Goal: Task Accomplishment & Management: Use online tool/utility

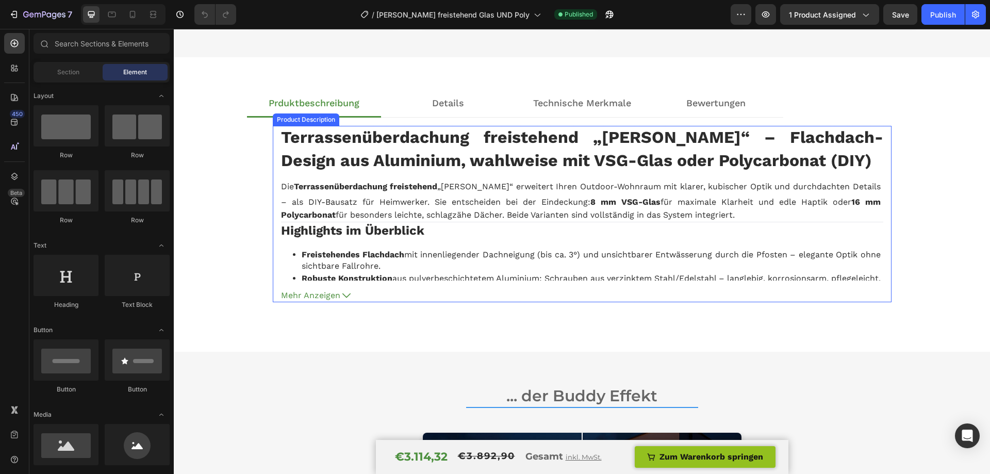
scroll to position [969, 0]
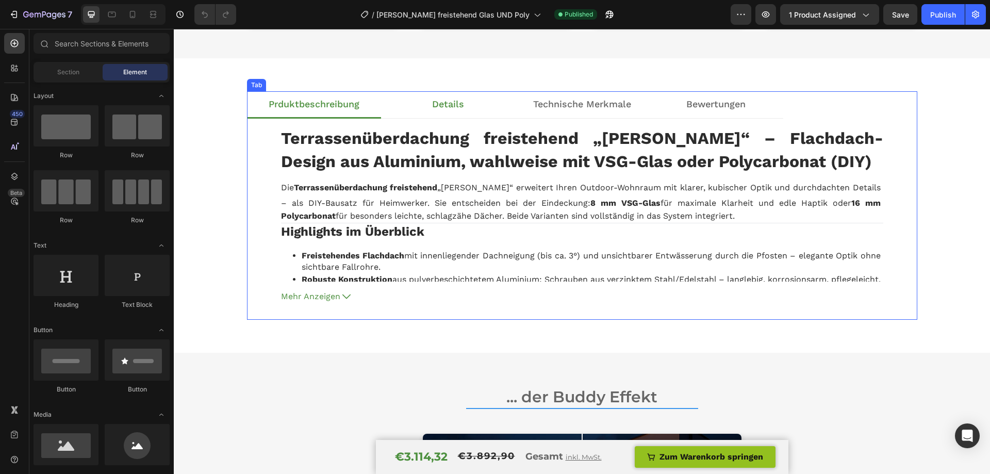
click at [468, 97] on li "Details" at bounding box center [448, 105] width 134 height 28
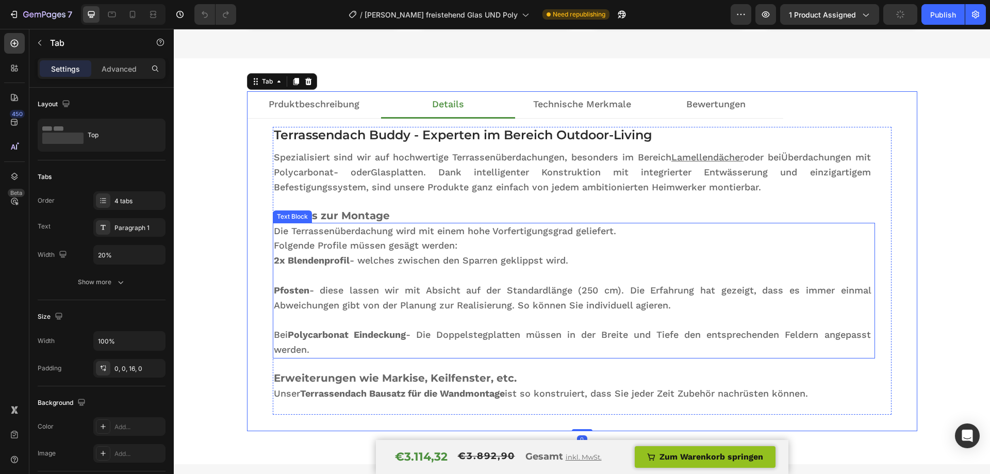
click at [594, 288] on p "Pfosten - diese lassen wir mit Absicht auf der Standardlänge (250 cm). Die Erfa…" at bounding box center [574, 298] width 600 height 30
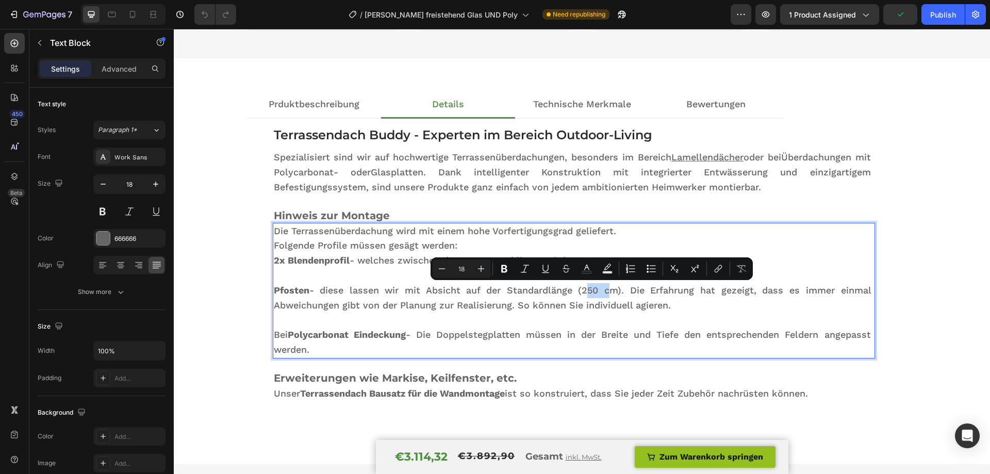
click at [593, 290] on p "Pfosten - diese lassen wir mit Absicht auf der Standardlänge (250 cm). Die Erfa…" at bounding box center [574, 298] width 600 height 30
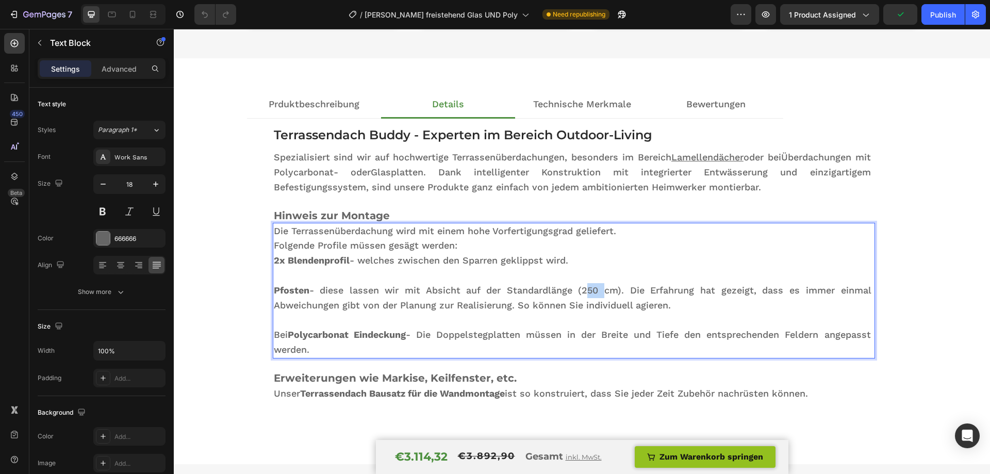
drag, startPoint x: 596, startPoint y: 290, endPoint x: 583, endPoint y: 291, distance: 12.9
click at [583, 291] on p "Pfosten - diese lassen wir mit Absicht auf der Standardlänge (250 cm). Die Erfa…" at bounding box center [574, 298] width 600 height 30
click at [946, 11] on div "Publish" at bounding box center [943, 14] width 26 height 11
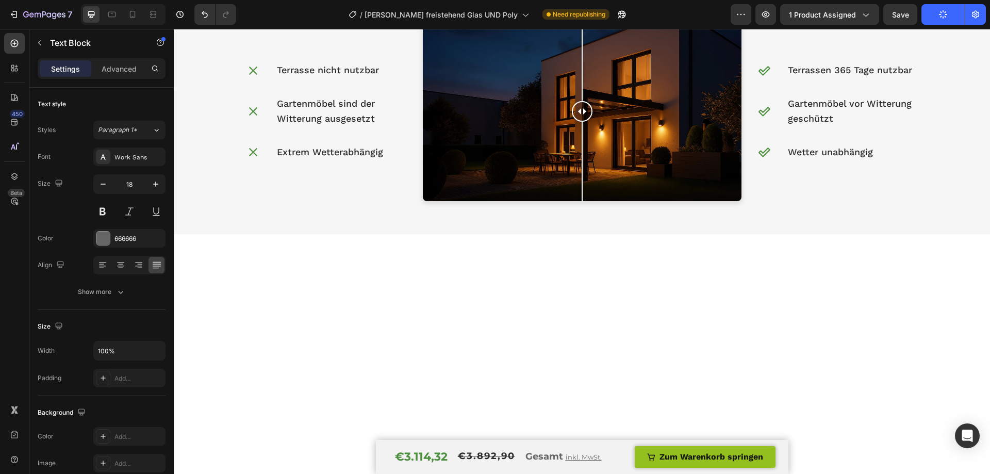
scroll to position [1020, 0]
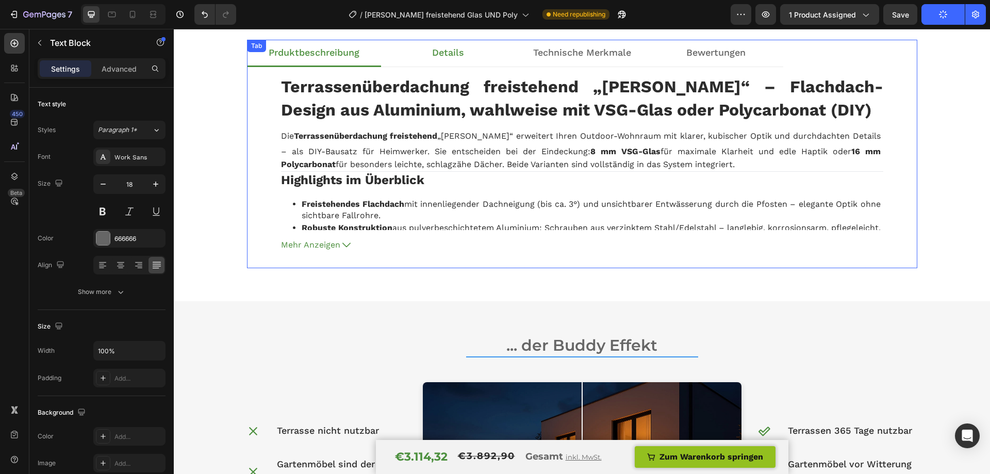
click at [484, 50] on li "Details" at bounding box center [448, 54] width 134 height 28
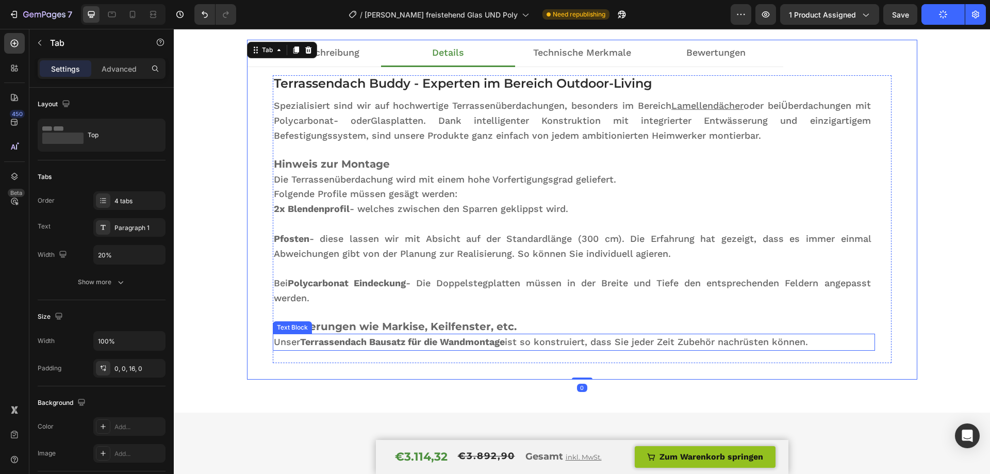
click at [465, 342] on strong "Terrassendach Bausatz für die Wandmontage" at bounding box center [402, 341] width 205 height 11
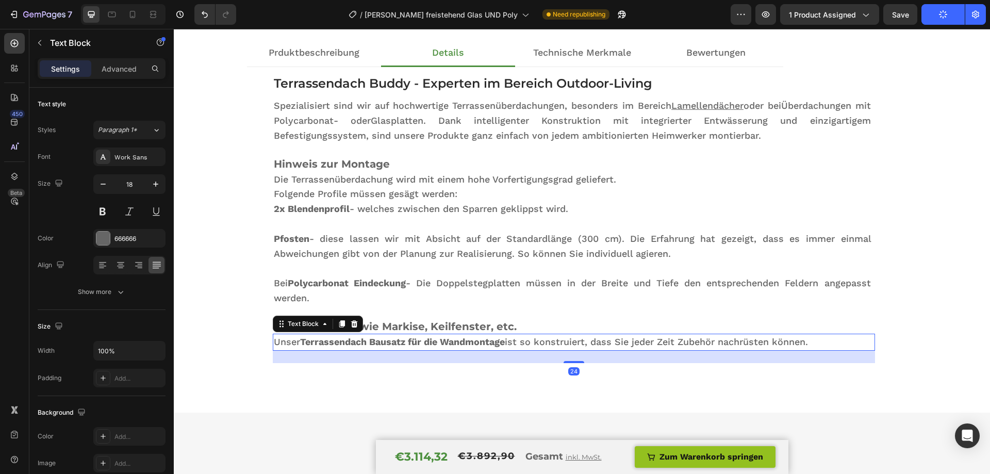
click at [465, 342] on strong "Terrassendach Bausatz für die Wandmontage" at bounding box center [402, 341] width 205 height 11
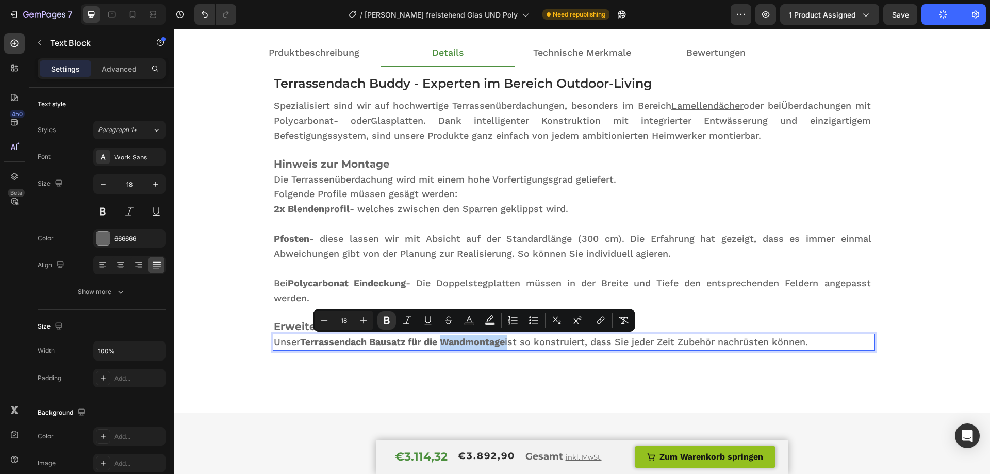
click at [499, 343] on strong "Terrassendach Bausatz für die Wandmontage" at bounding box center [402, 341] width 205 height 11
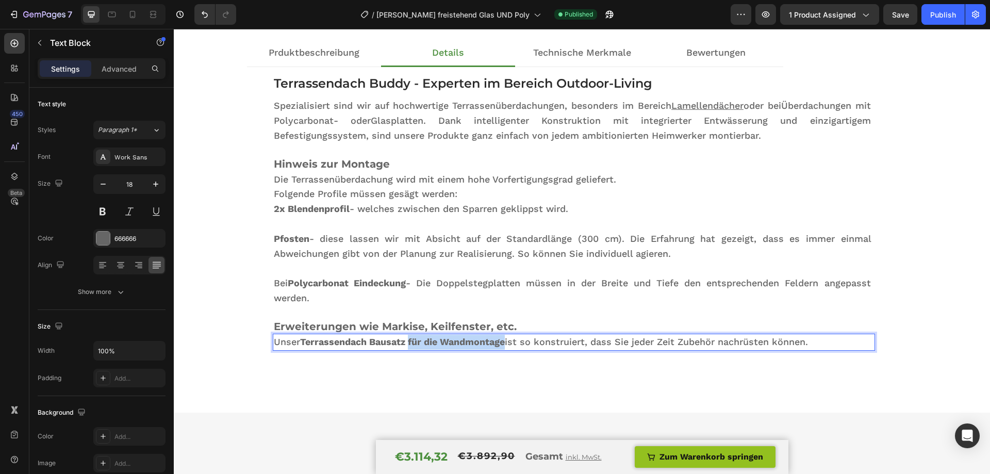
drag, startPoint x: 504, startPoint y: 342, endPoint x: 409, endPoint y: 349, distance: 95.2
click at [409, 349] on p "Unser Terrassendach Bausatz für die Wandmontage ist so konstruiert, dass Sie je…" at bounding box center [574, 342] width 600 height 15
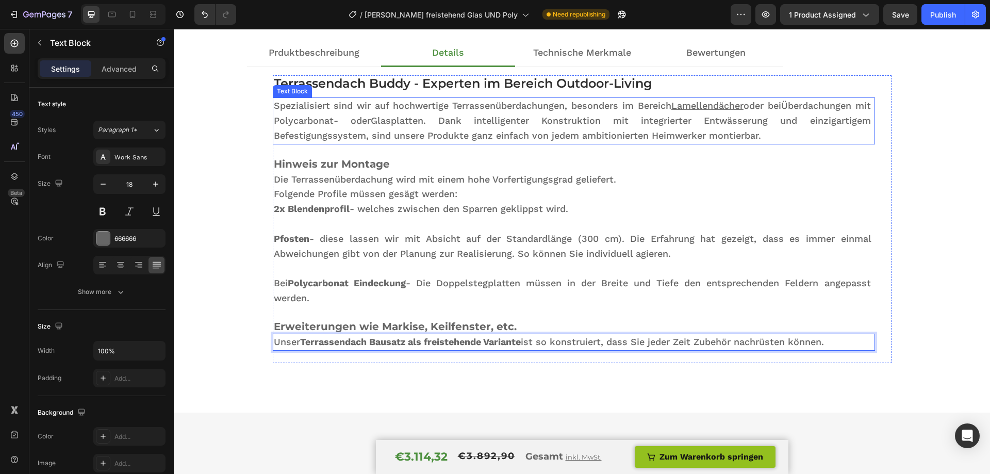
click at [781, 104] on span "oder bei" at bounding box center [763, 105] width 38 height 11
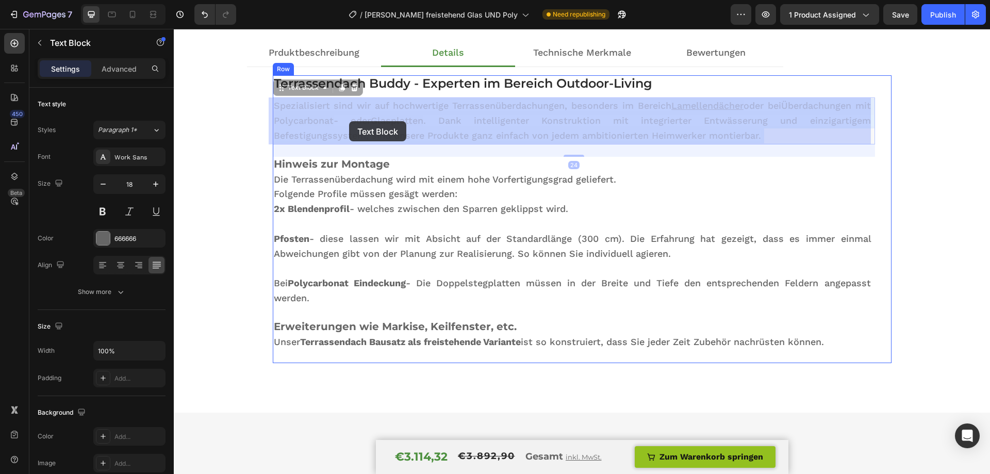
drag, startPoint x: 795, startPoint y: 105, endPoint x: 350, endPoint y: 121, distance: 445.8
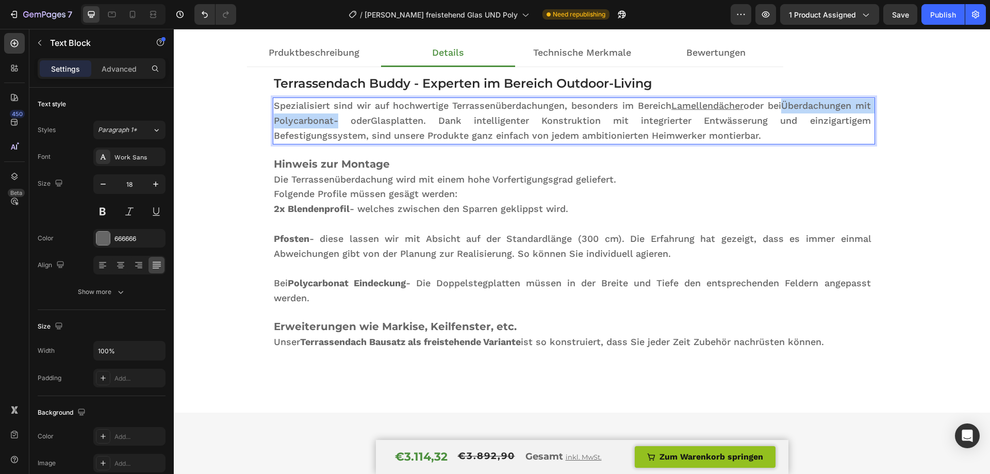
drag, startPoint x: 357, startPoint y: 121, endPoint x: 797, endPoint y: 108, distance: 439.5
click at [797, 108] on p "Spezialisiert sind wir auf hochwertige Terrassenüberdachungen, besonders im Ber…" at bounding box center [574, 120] width 600 height 44
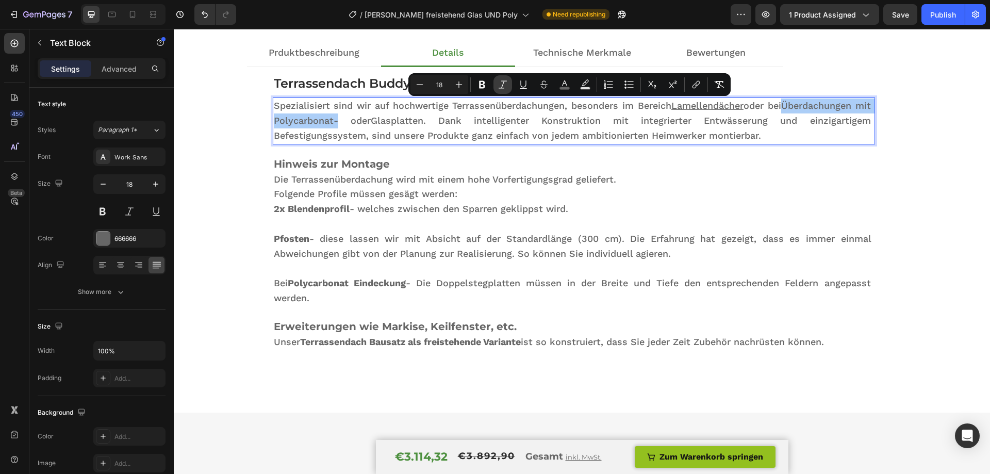
click at [499, 86] on icon "Editor contextual toolbar" at bounding box center [503, 84] width 10 height 10
click at [517, 85] on button "Underline" at bounding box center [523, 84] width 19 height 19
click at [358, 124] on span "- oder" at bounding box center [346, 120] width 25 height 11
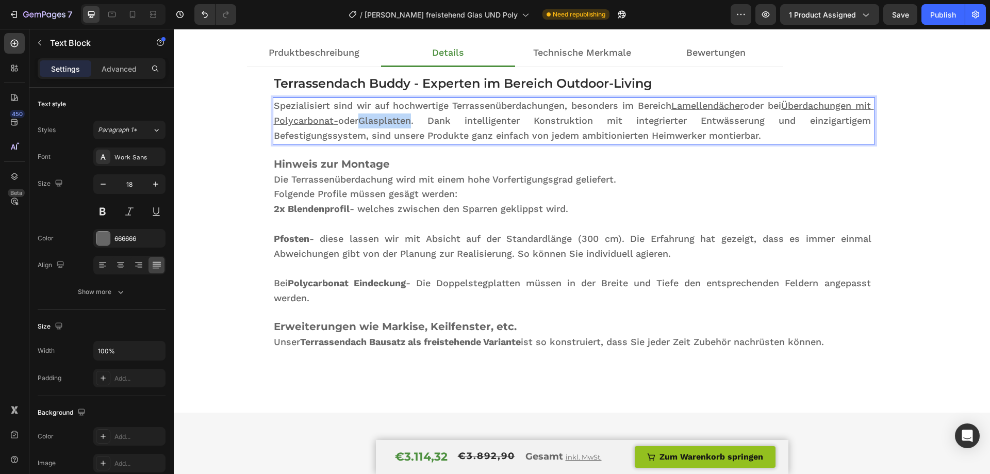
drag, startPoint x: 395, startPoint y: 120, endPoint x: 448, endPoint y: 117, distance: 52.2
click at [448, 117] on p "Spezialisiert sind wir auf hochwertige Terrassenüberdachungen, besonders im Ber…" at bounding box center [574, 120] width 600 height 44
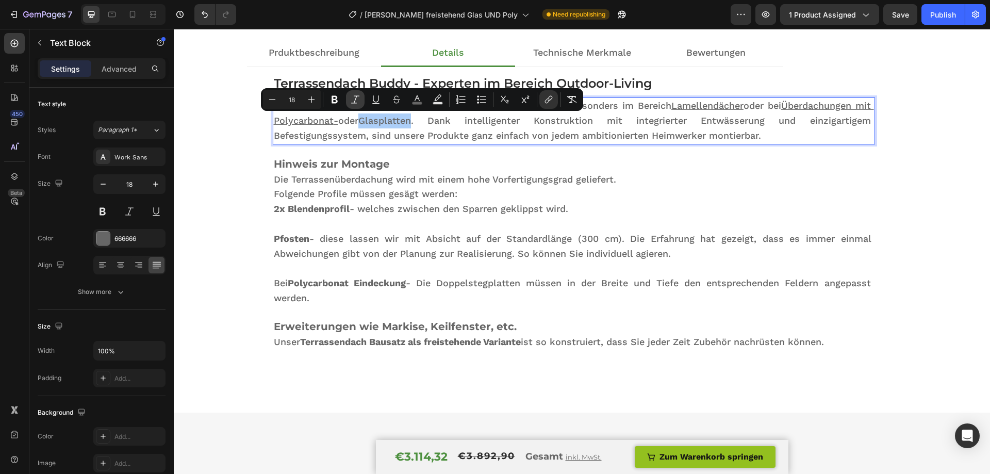
click at [349, 96] on button "Italic" at bounding box center [355, 99] width 19 height 19
click at [357, 96] on icon "Editor contextual toolbar" at bounding box center [355, 99] width 8 height 8
click at [378, 100] on icon "Editor contextual toolbar" at bounding box center [376, 98] width 6 height 7
click at [916, 135] on div "Prduktbeschreibung Details Technische Merkmale Bewertungen Terrassenüberdachung…" at bounding box center [582, 210] width 816 height 340
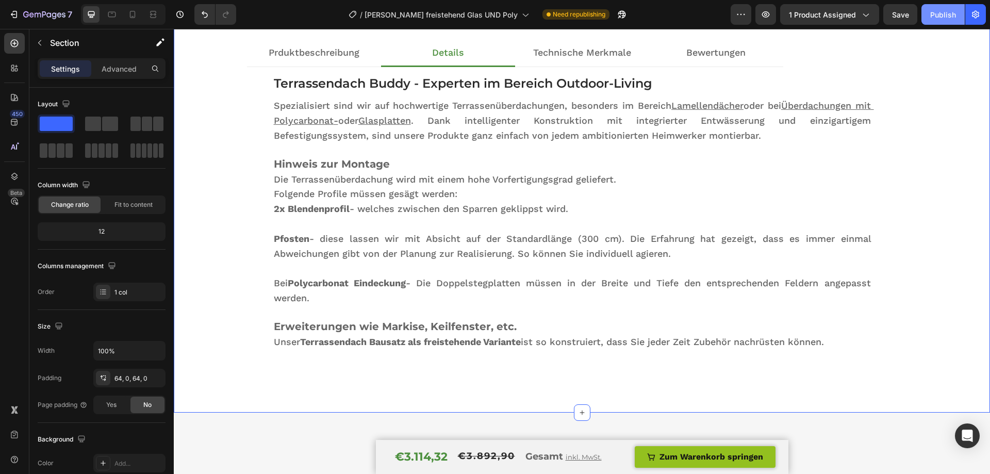
click at [937, 21] on button "Publish" at bounding box center [942, 14] width 43 height 21
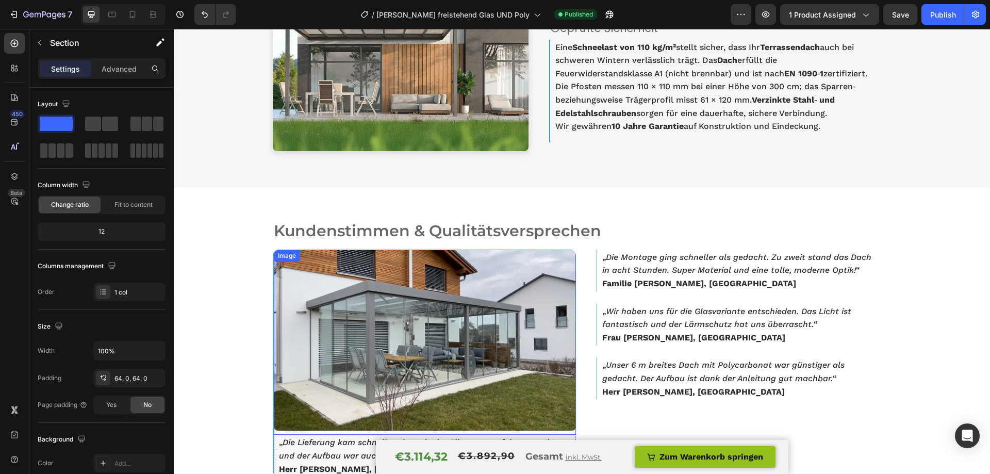
scroll to position [2722, 0]
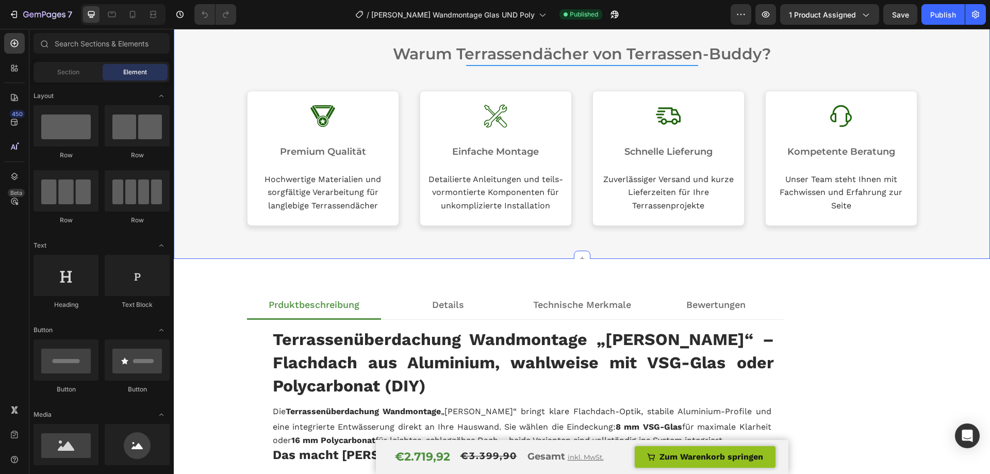
scroll to position [1031, 0]
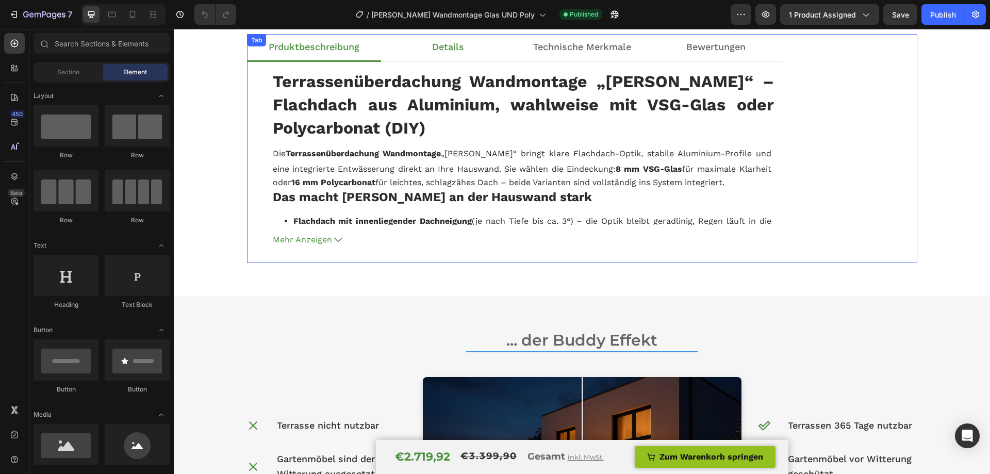
click at [482, 44] on li "Details" at bounding box center [448, 48] width 134 height 28
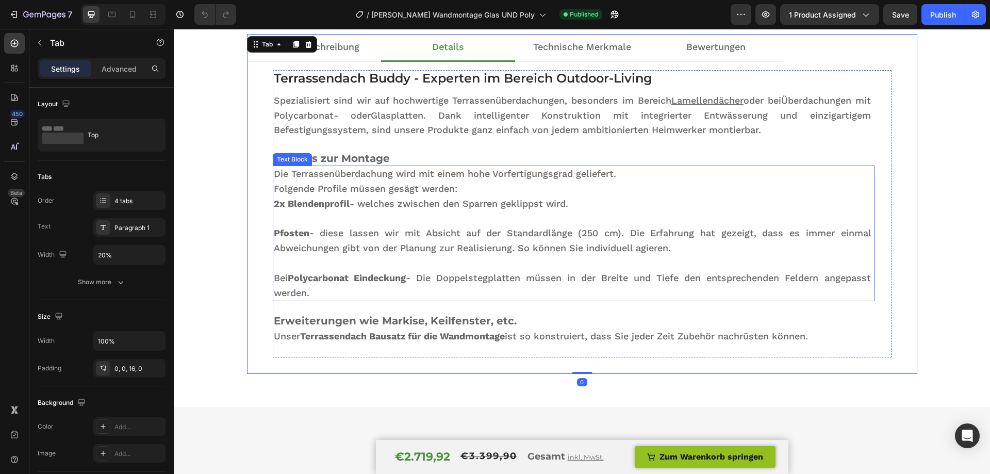
click at [590, 236] on p "Pfosten - diese lassen wir mit Absicht auf der Standardlänge (250 cm). Die Erfa…" at bounding box center [574, 241] width 600 height 30
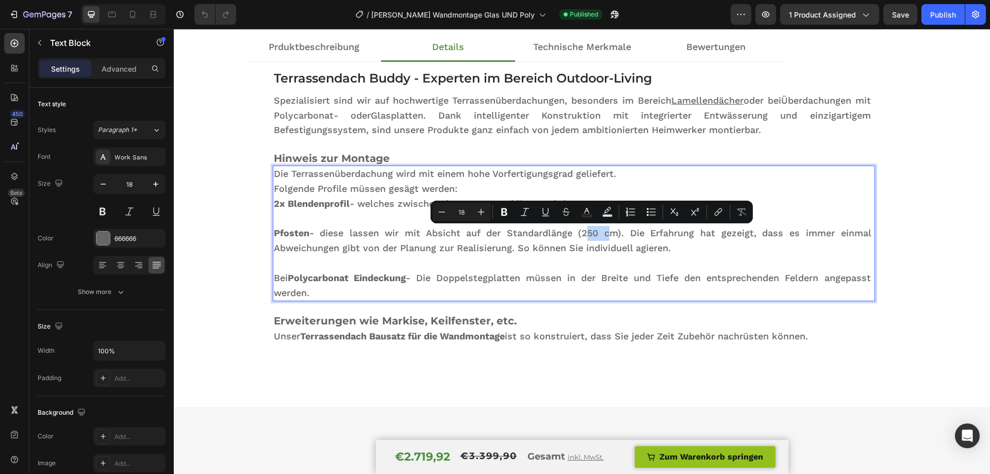
click at [598, 234] on p "Pfosten - diese lassen wir mit Absicht auf der Standardlänge (250 cm). Die Erfa…" at bounding box center [574, 241] width 600 height 30
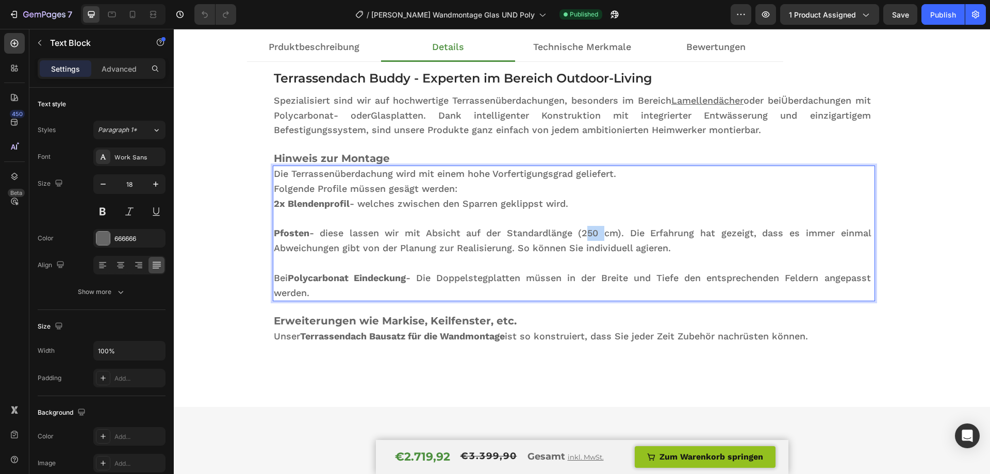
drag, startPoint x: 596, startPoint y: 234, endPoint x: 582, endPoint y: 235, distance: 13.9
click at [582, 235] on p "Pfosten - diese lassen wir mit Absicht auf der Standardlänge (250 cm). Die Erfa…" at bounding box center [574, 241] width 600 height 30
drag, startPoint x: 937, startPoint y: 4, endPoint x: 723, endPoint y: 1, distance: 214.0
click at [937, 4] on button "Publish" at bounding box center [942, 14] width 43 height 21
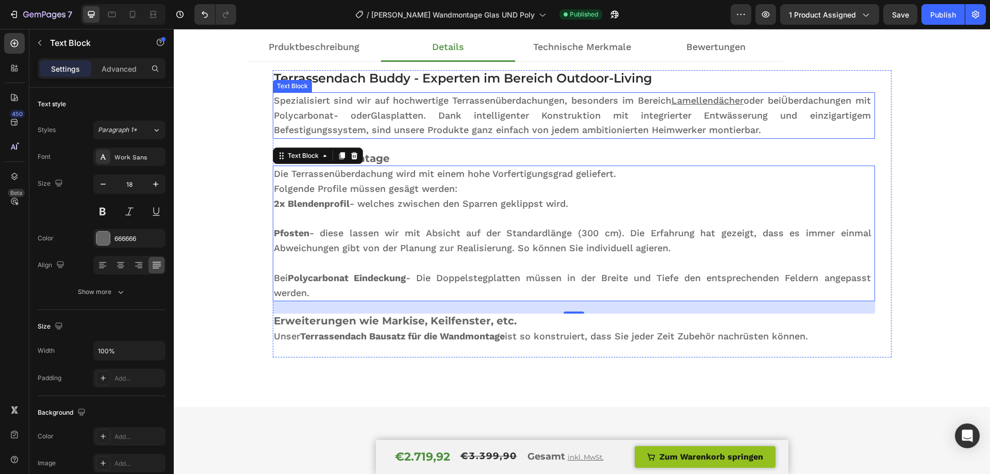
click at [512, 128] on span ". Dank intelligenter Konstruktion mit integrierter Entwässerung und einzigartig…" at bounding box center [574, 123] width 600 height 26
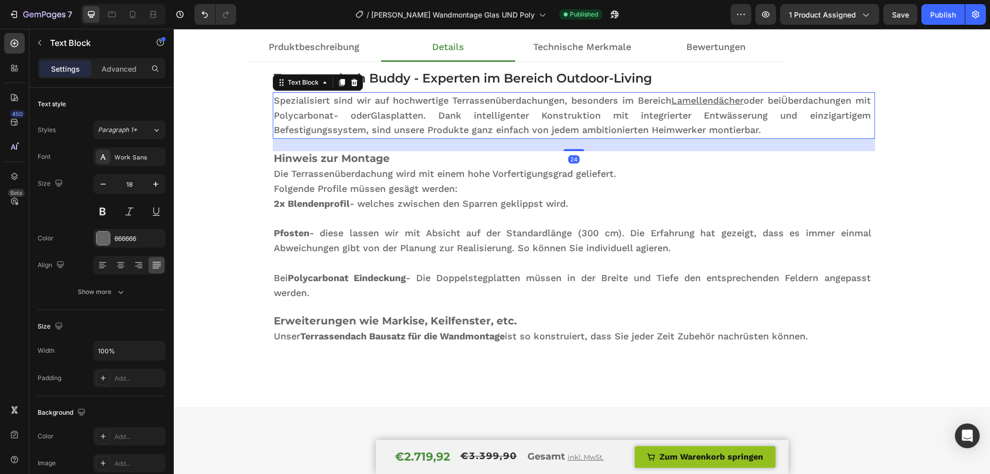
click at [824, 104] on span "Überdachungen mit Polycarbonat" at bounding box center [574, 108] width 600 height 26
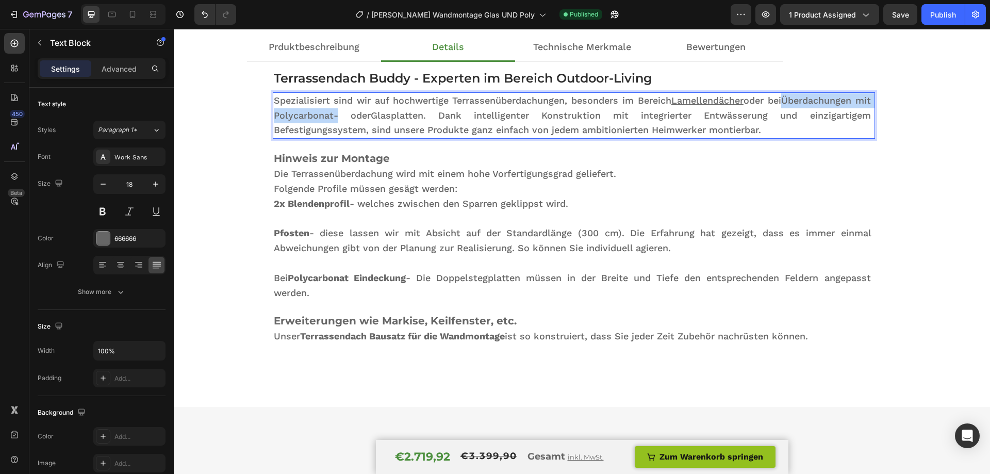
drag, startPoint x: 797, startPoint y: 102, endPoint x: 356, endPoint y: 115, distance: 441.6
click at [356, 115] on p "Spezialisiert sind wir auf hochwertige Terrassenüberdachungen, besonders im Ber…" at bounding box center [574, 115] width 600 height 44
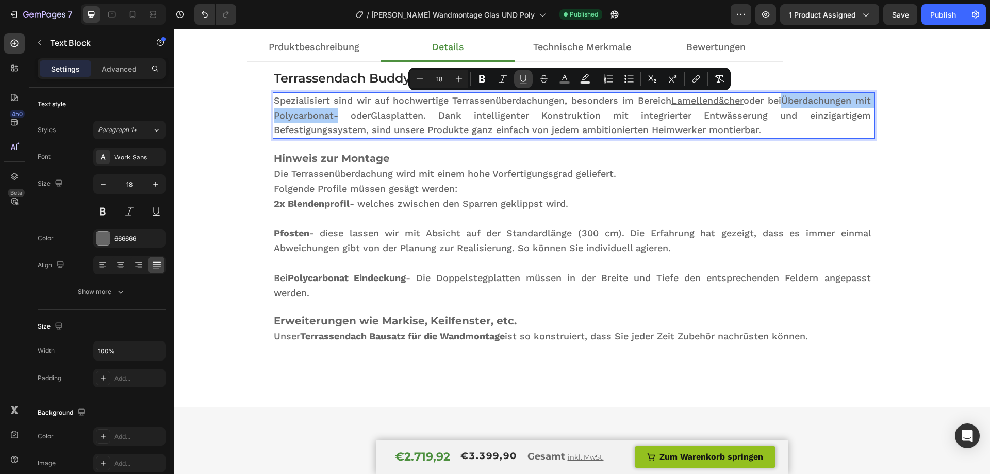
click at [522, 80] on icon "Editor contextual toolbar" at bounding box center [523, 79] width 10 height 10
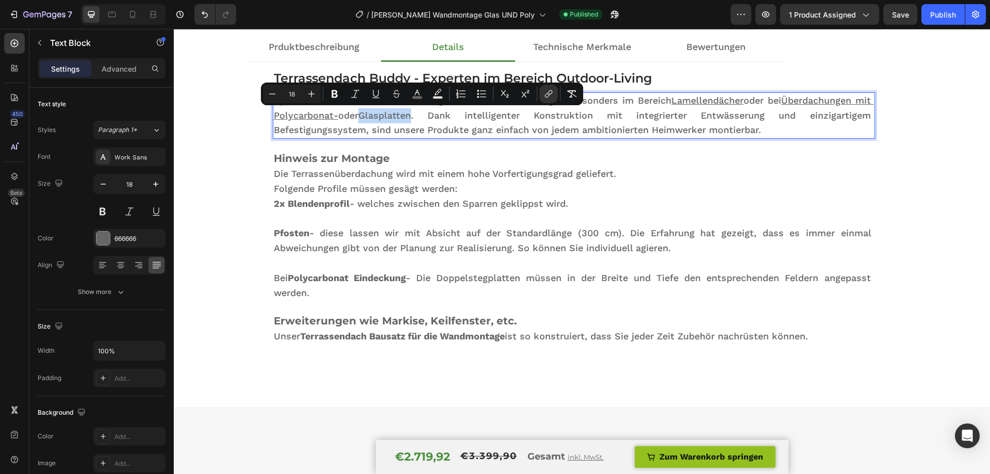
drag, startPoint x: 397, startPoint y: 115, endPoint x: 446, endPoint y: 112, distance: 49.6
click at [411, 112] on span "Glasplatten" at bounding box center [384, 115] width 53 height 11
click at [381, 91] on icon "Editor contextual toolbar" at bounding box center [376, 94] width 10 height 10
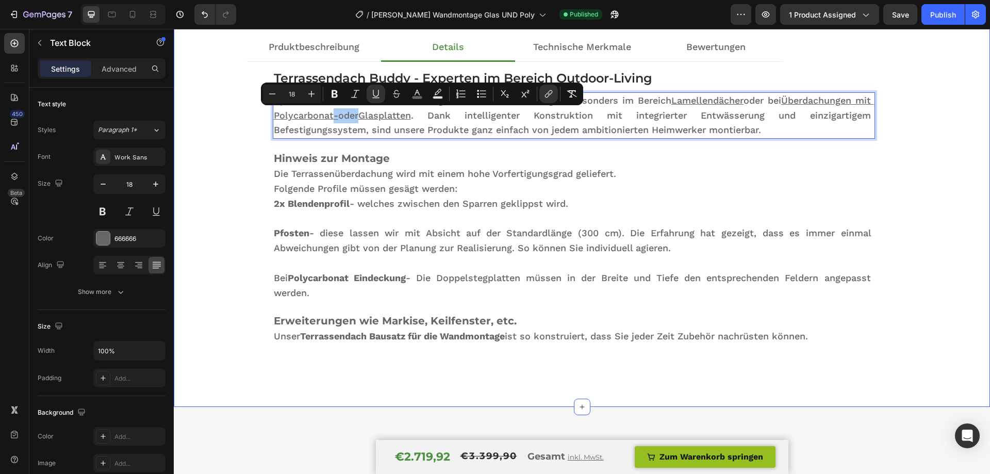
click at [950, 157] on div "Prduktbeschreibung Details Technische Merkmale Bewertungen Terrassenüberdachung…" at bounding box center [582, 204] width 816 height 340
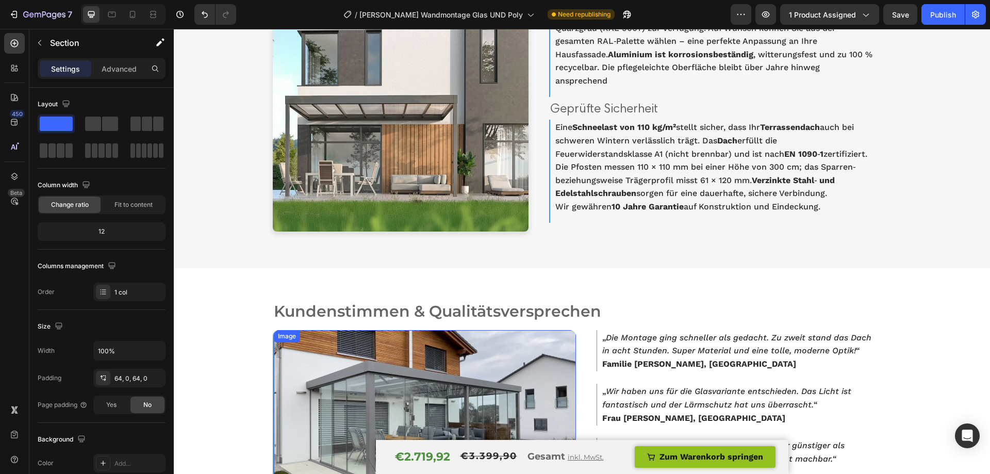
scroll to position [2733, 0]
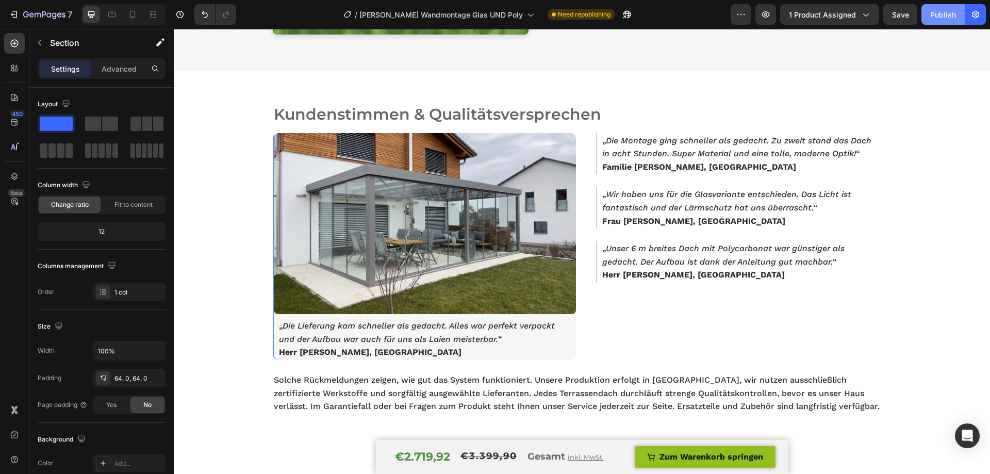
click at [947, 17] on div "Publish" at bounding box center [943, 14] width 26 height 11
